Goal: Information Seeking & Learning: Learn about a topic

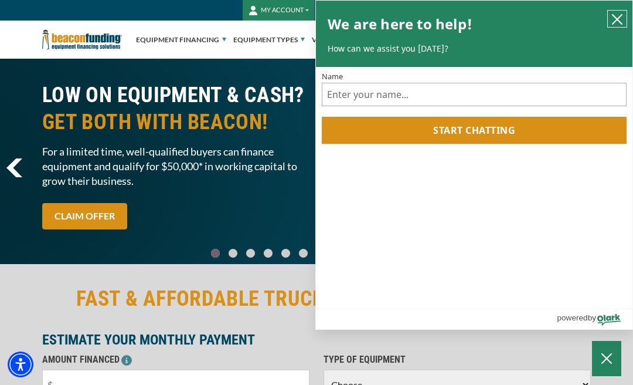
click at [618, 21] on icon "close chatbox" at bounding box center [618, 19] width 12 height 12
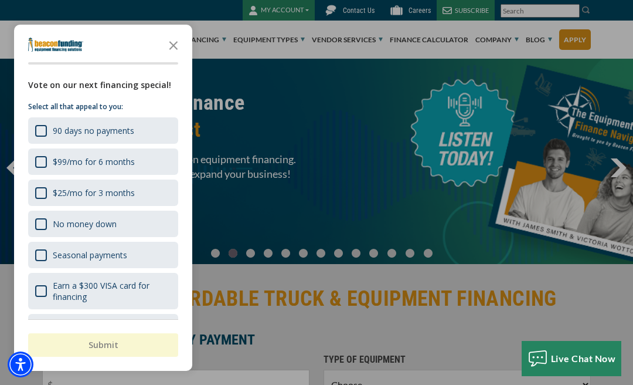
click at [299, 192] on div "button" at bounding box center [316, 192] width 633 height 385
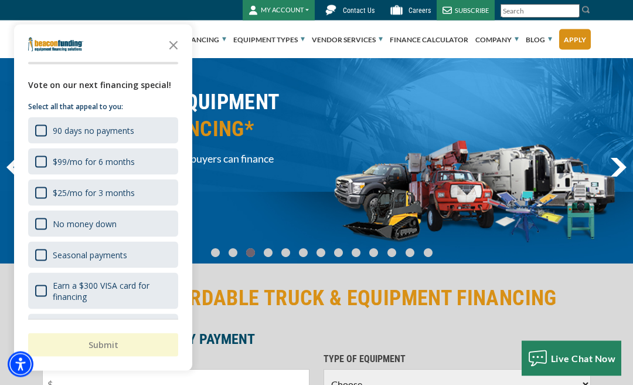
click at [168, 49] on icon "Close the survey" at bounding box center [173, 44] width 23 height 23
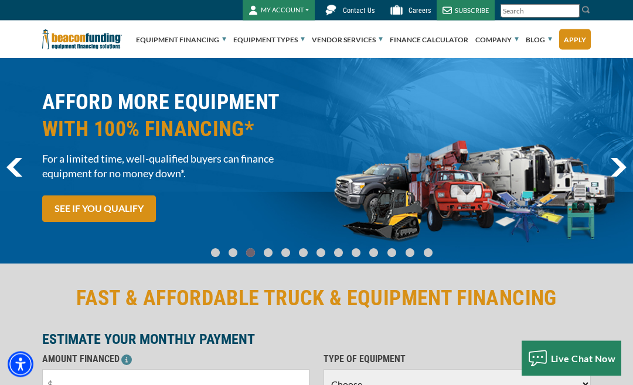
scroll to position [1, 0]
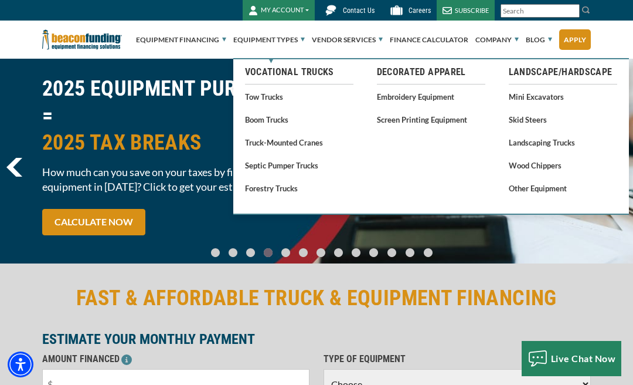
click at [275, 99] on link "Tow Trucks" at bounding box center [299, 96] width 108 height 15
click at [275, 92] on link "Tow Trucks" at bounding box center [299, 96] width 108 height 15
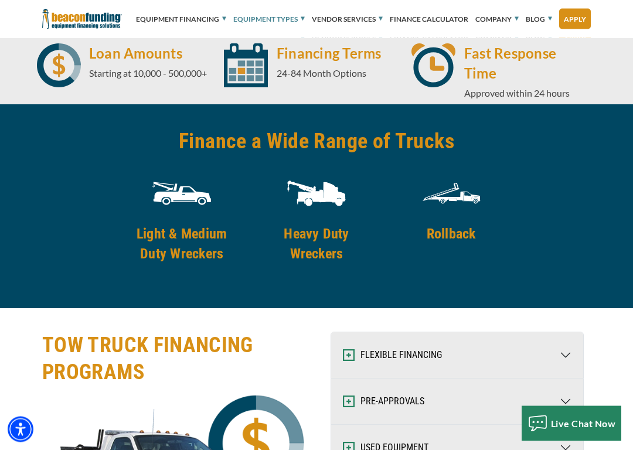
scroll to position [1874, 0]
click at [477, 229] on h4 "Rollback" at bounding box center [452, 234] width 120 height 20
click at [472, 231] on h4 "Rollback" at bounding box center [452, 234] width 120 height 20
click at [459, 194] on img at bounding box center [451, 193] width 59 height 59
click at [469, 236] on h4 "Rollback" at bounding box center [452, 234] width 120 height 20
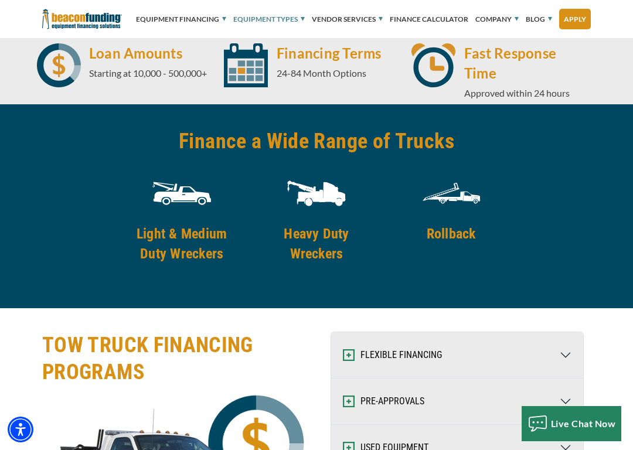
click at [469, 219] on img at bounding box center [451, 193] width 59 height 59
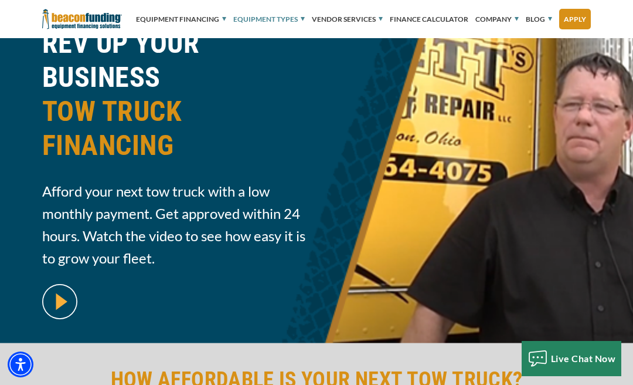
scroll to position [0, 0]
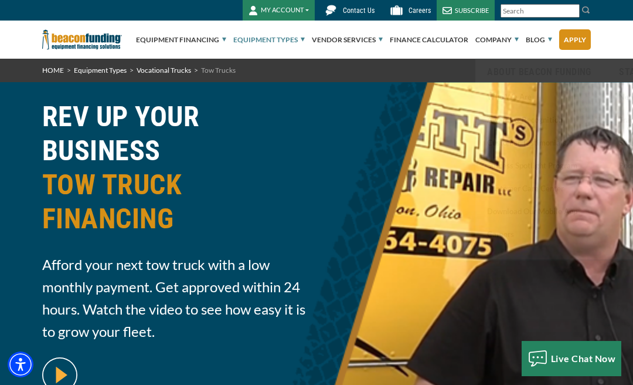
click at [115, 71] on link "Equipment Types" at bounding box center [100, 70] width 53 height 9
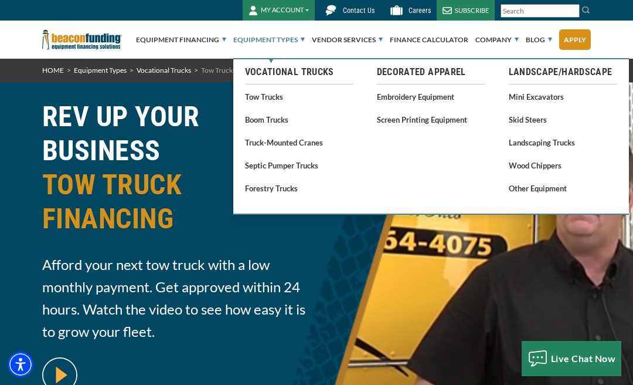
click at [280, 102] on link "Tow Trucks" at bounding box center [299, 96] width 108 height 15
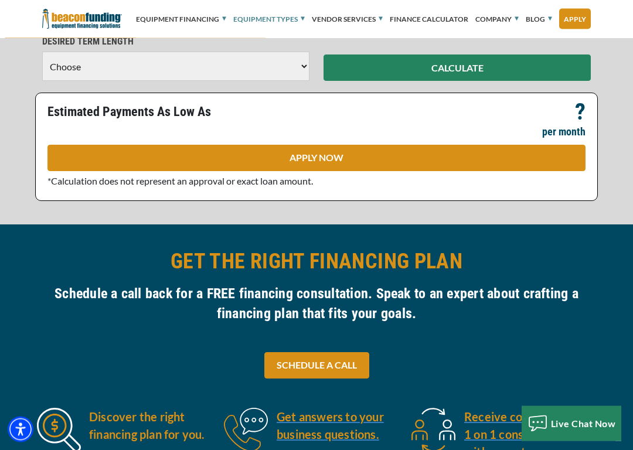
scroll to position [530, 0]
